Goal: Check status: Check status

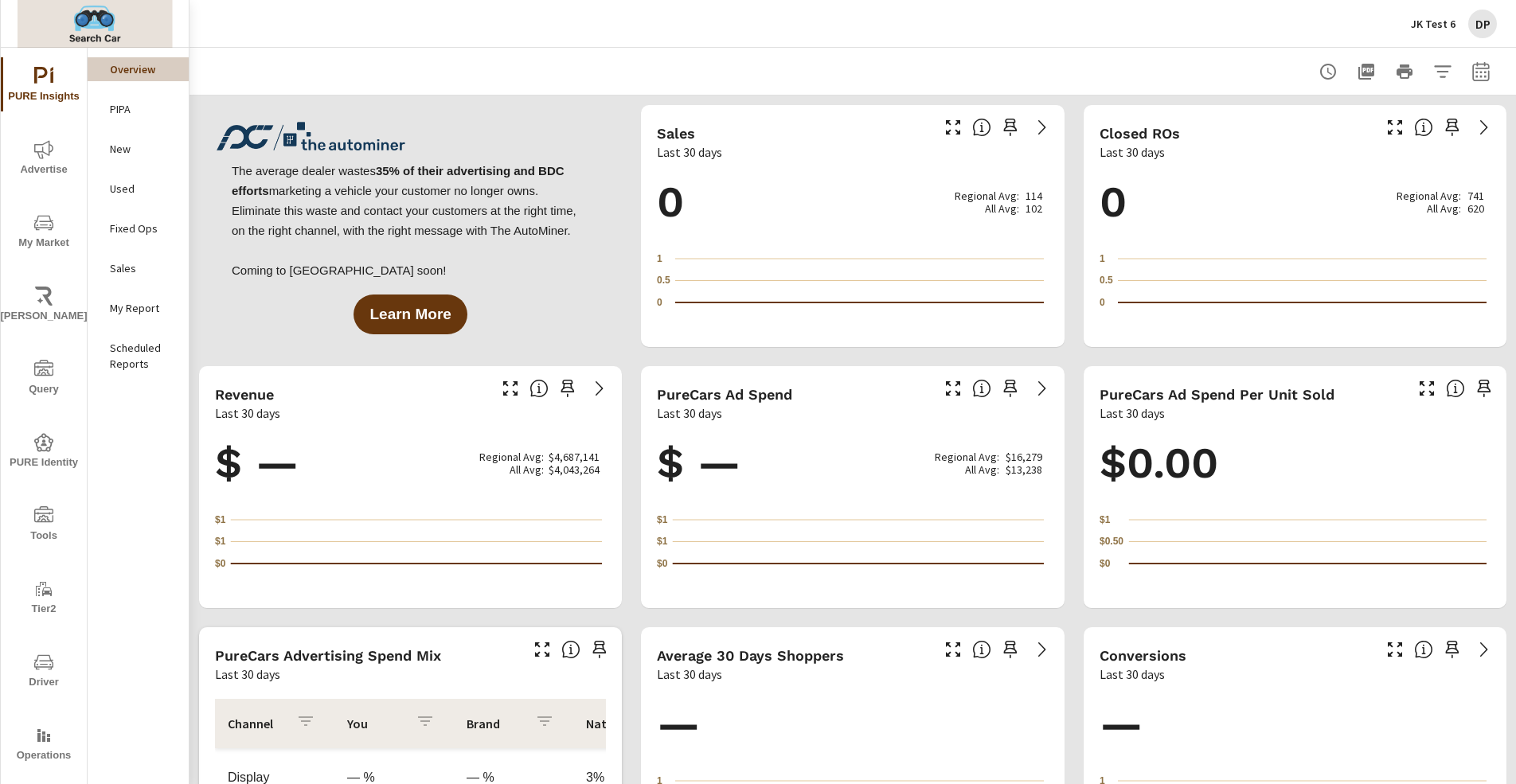
click at [108, 20] on img at bounding box center [95, 23] width 155 height 63
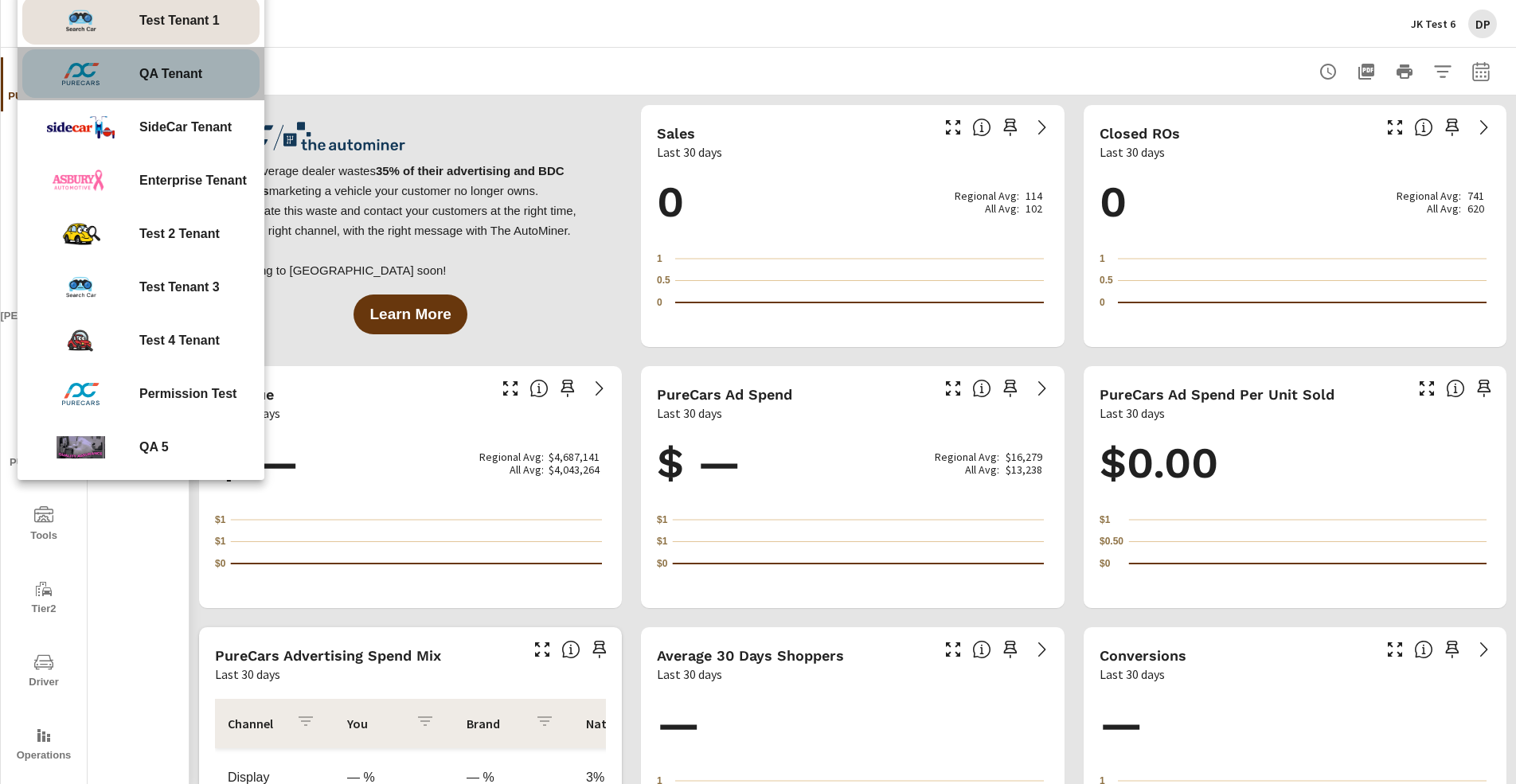
click at [172, 78] on span "QA Tenant" at bounding box center [171, 73] width 63 height 19
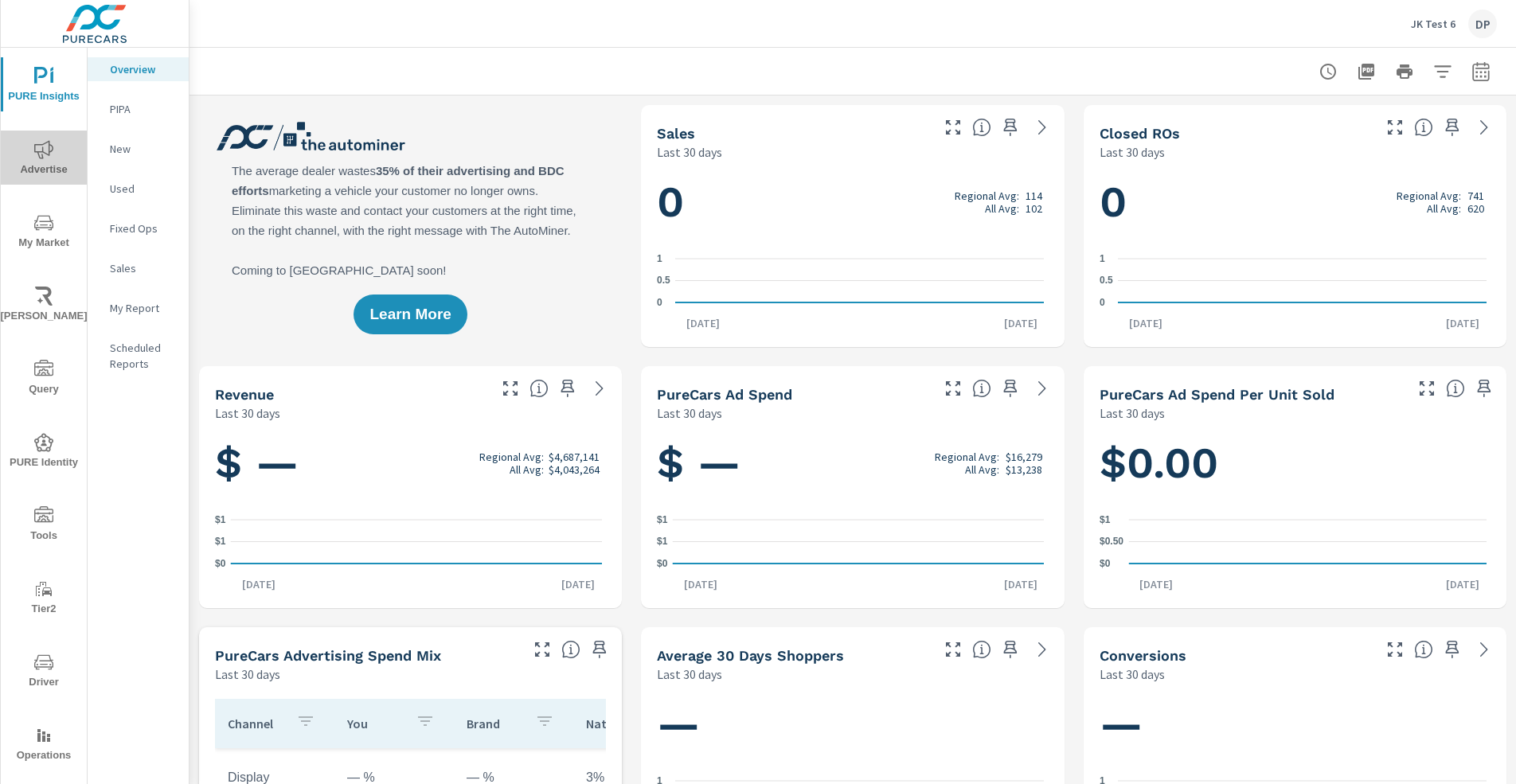
click at [47, 152] on icon "nav menu" at bounding box center [44, 149] width 19 height 18
